Goal: Check status: Check status

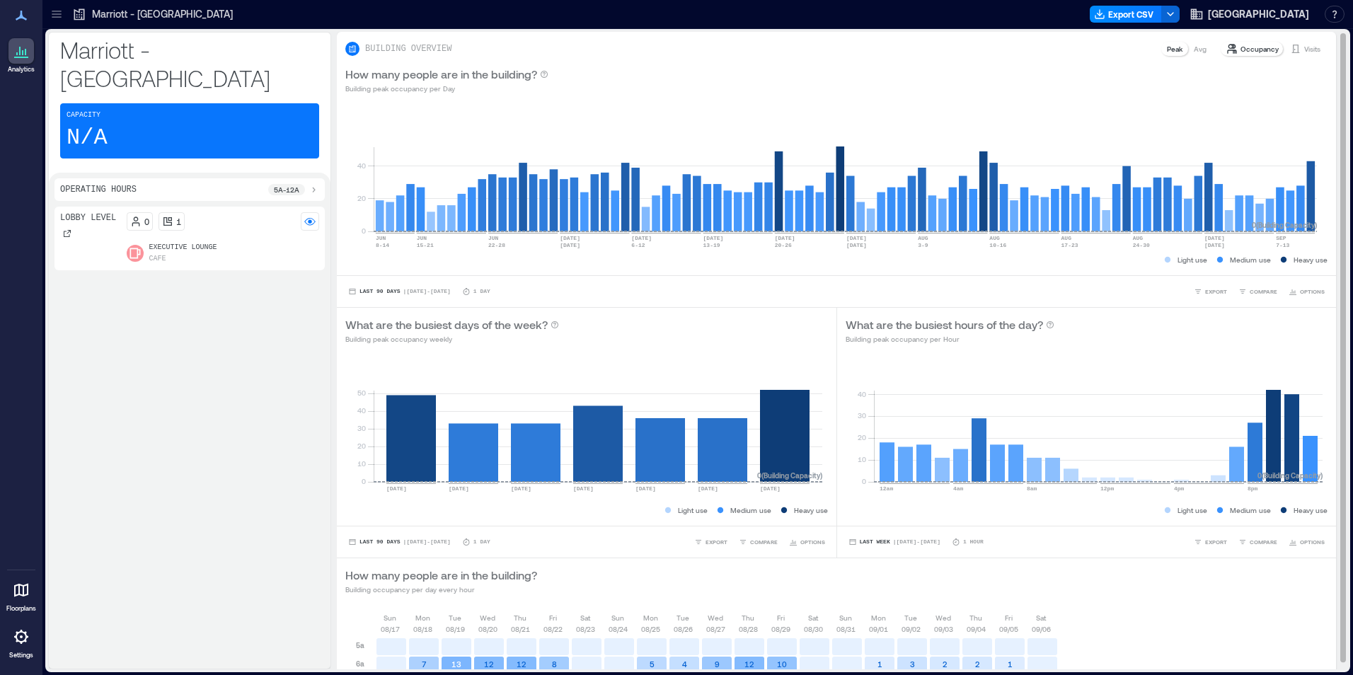
click at [1305, 49] on p "Visits" at bounding box center [1312, 48] width 16 height 11
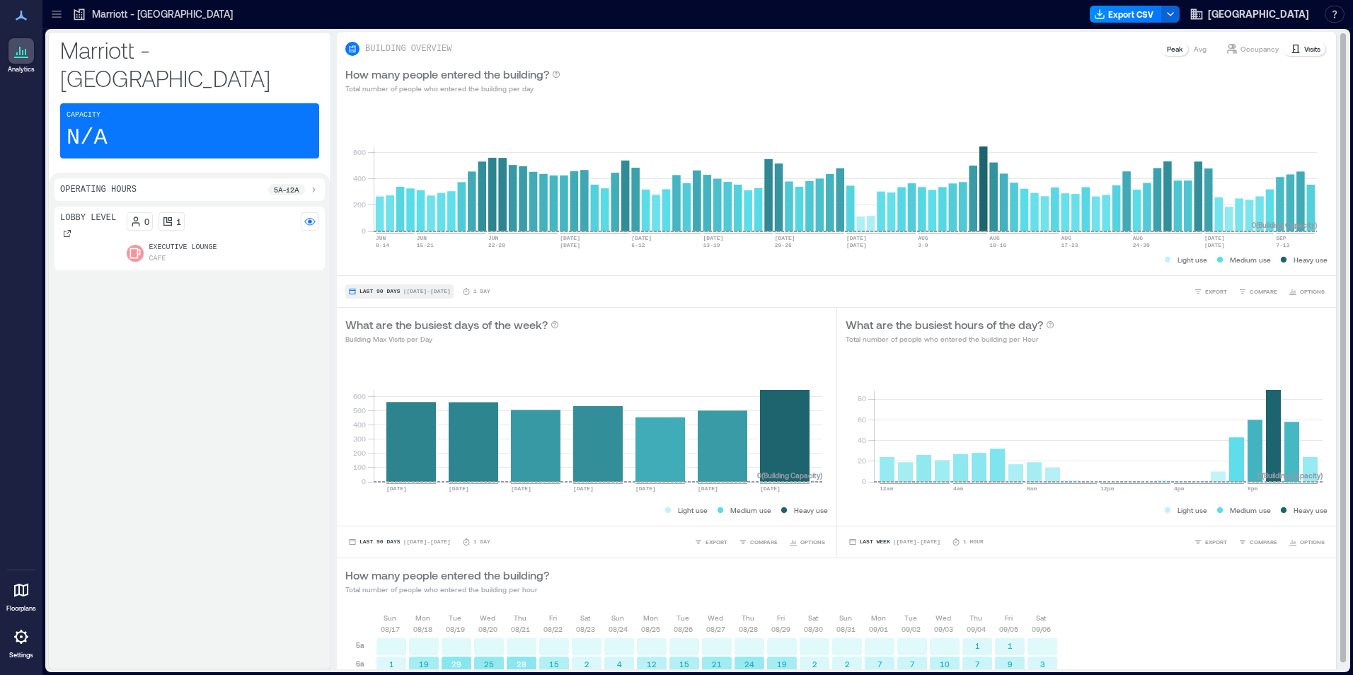
click at [381, 284] on button "Last 90 Days | [DATE] - [DATE]" at bounding box center [399, 291] width 108 height 14
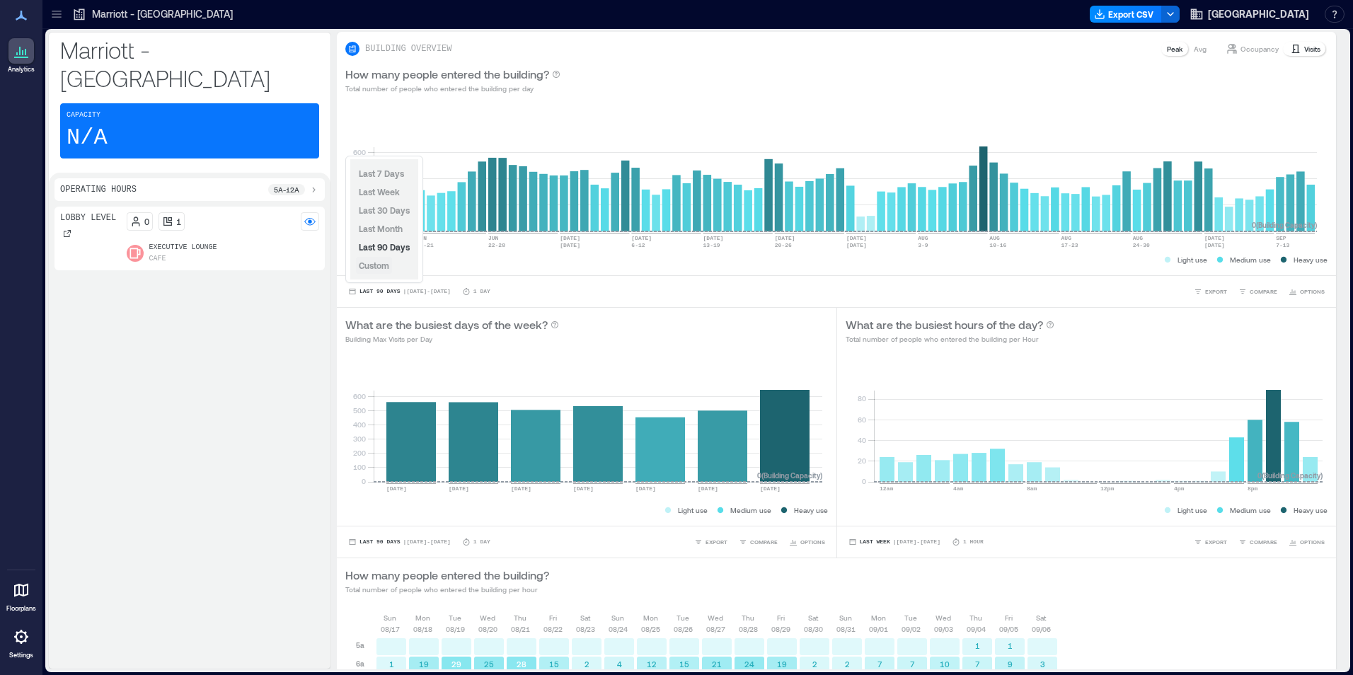
click at [378, 272] on button "Custom" at bounding box center [374, 265] width 36 height 17
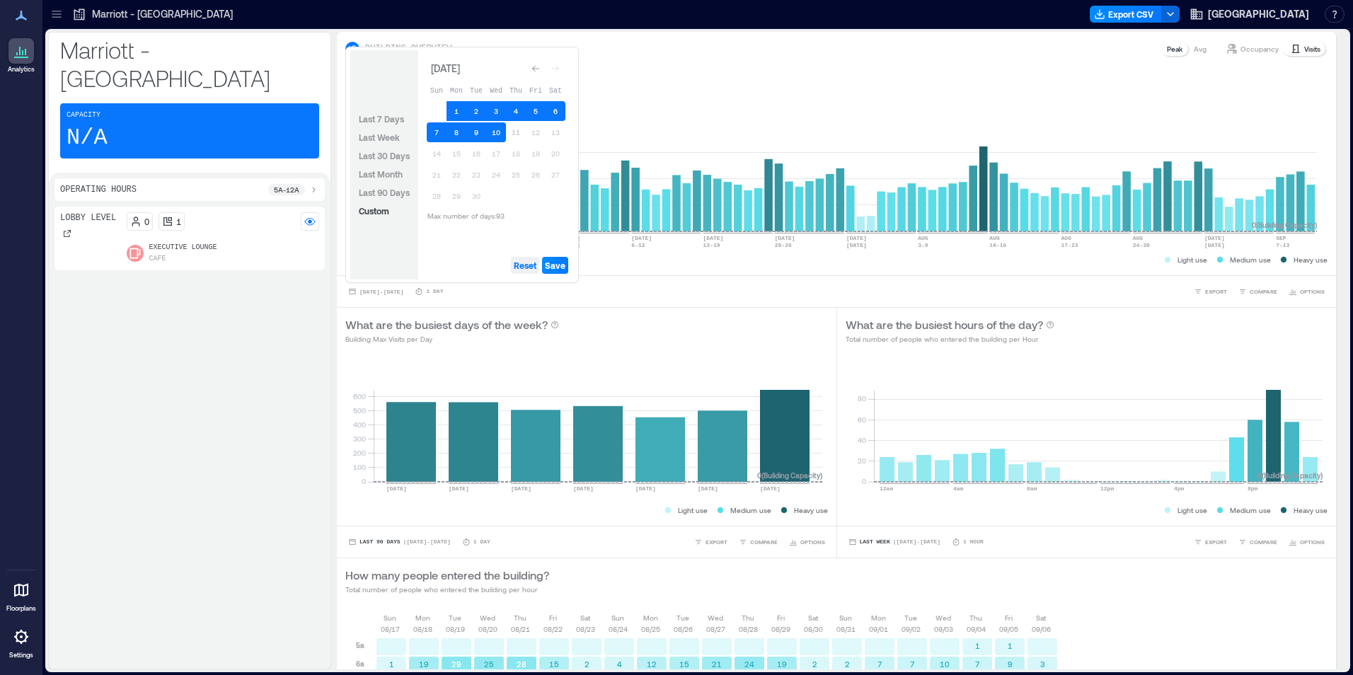
click at [529, 263] on span "Reset" at bounding box center [525, 265] width 23 height 11
click at [495, 130] on button "10" at bounding box center [496, 132] width 20 height 20
click at [474, 128] on button "9" at bounding box center [476, 132] width 20 height 20
click at [545, 258] on button "Save" at bounding box center [555, 265] width 26 height 17
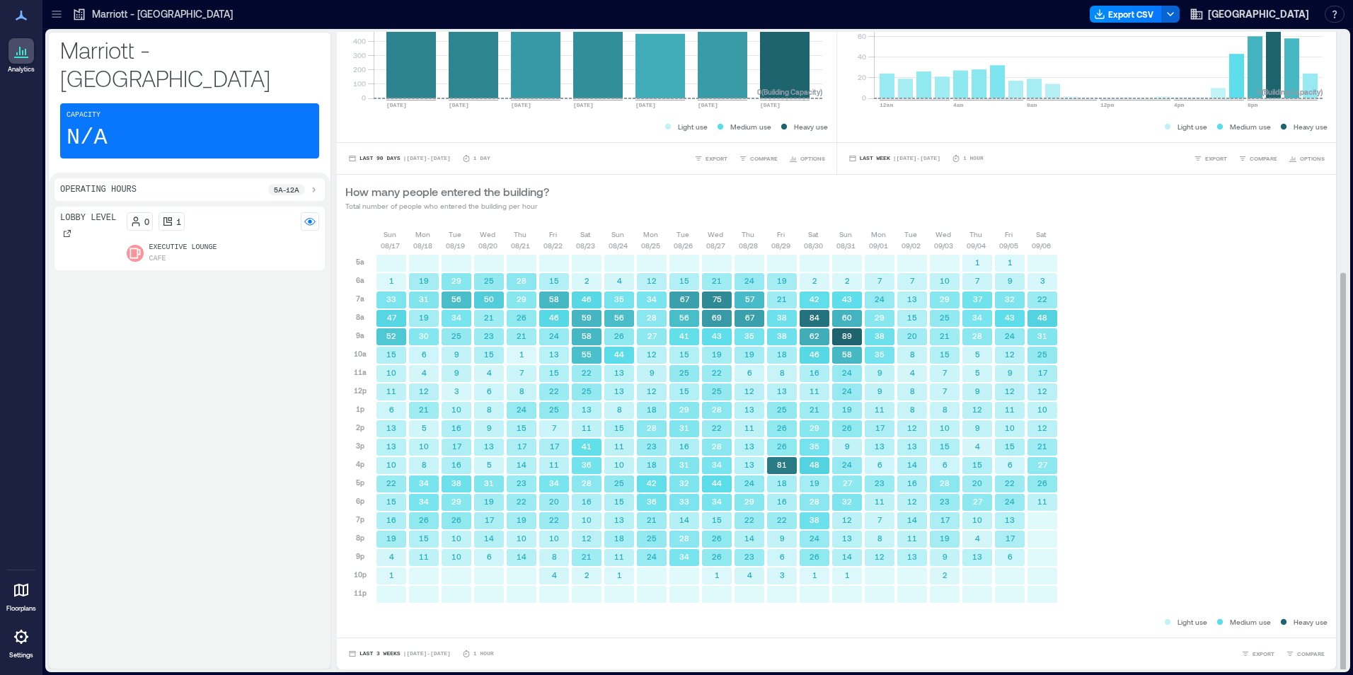
scroll to position [1, 0]
click at [399, 651] on button "Last 3 Weeks | [DATE] - [DATE]" at bounding box center [399, 654] width 108 height 14
click at [378, 628] on span "Custom" at bounding box center [374, 626] width 30 height 10
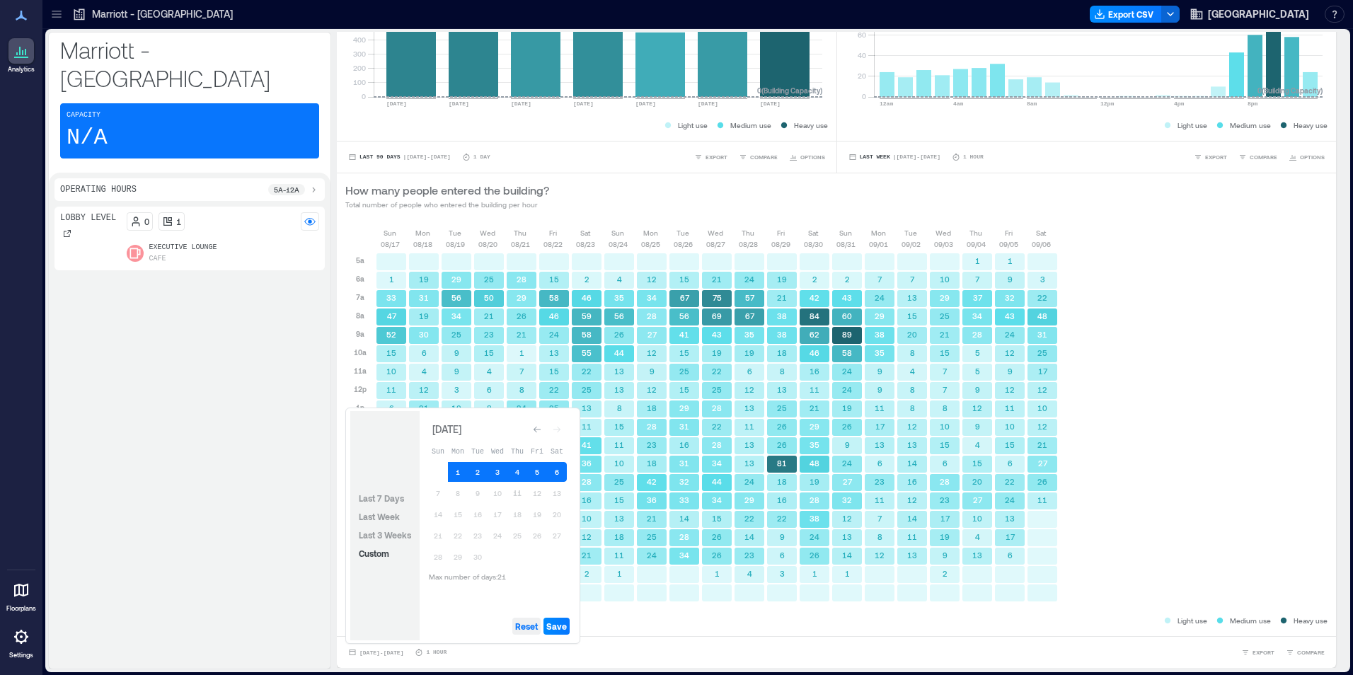
click at [522, 627] on span "Reset" at bounding box center [526, 626] width 23 height 11
click at [516, 494] on button "11" at bounding box center [517, 493] width 20 height 20
click at [491, 494] on button "10" at bounding box center [498, 493] width 20 height 20
click at [555, 622] on span "Save" at bounding box center [556, 626] width 21 height 11
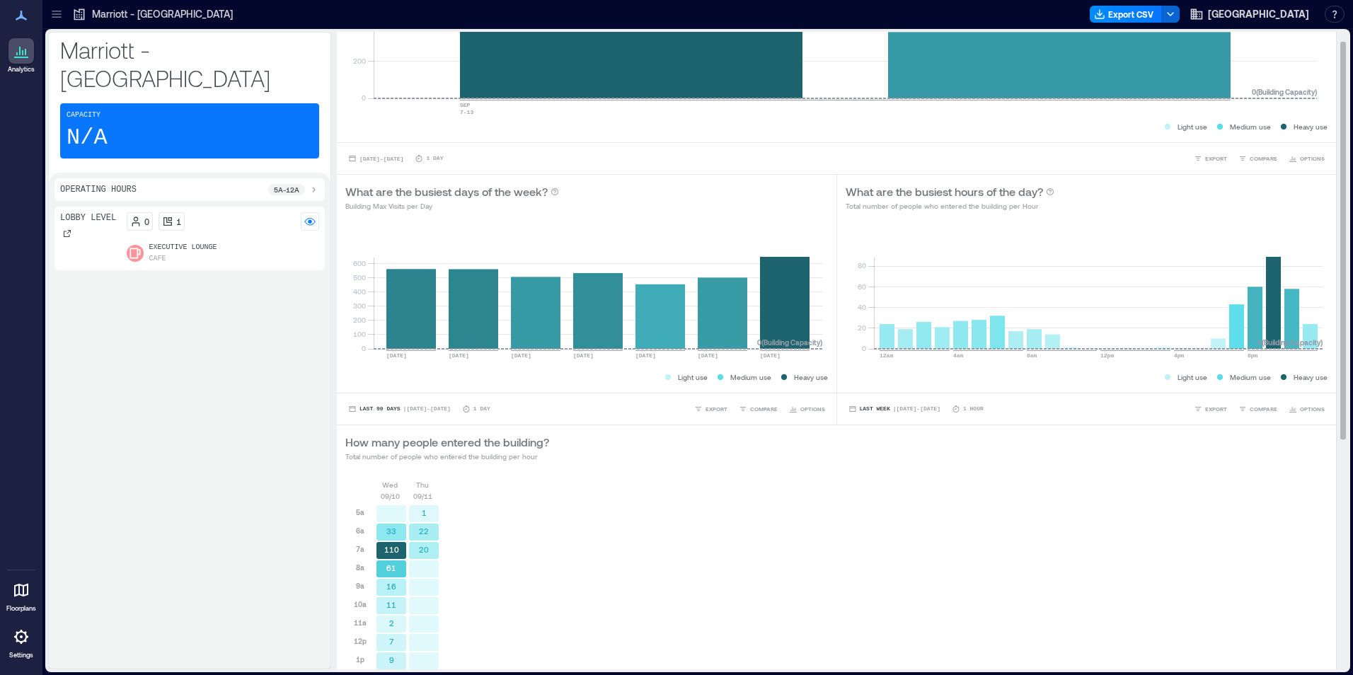
scroll to position [362, 0]
